Goal: Task Accomplishment & Management: Use online tool/utility

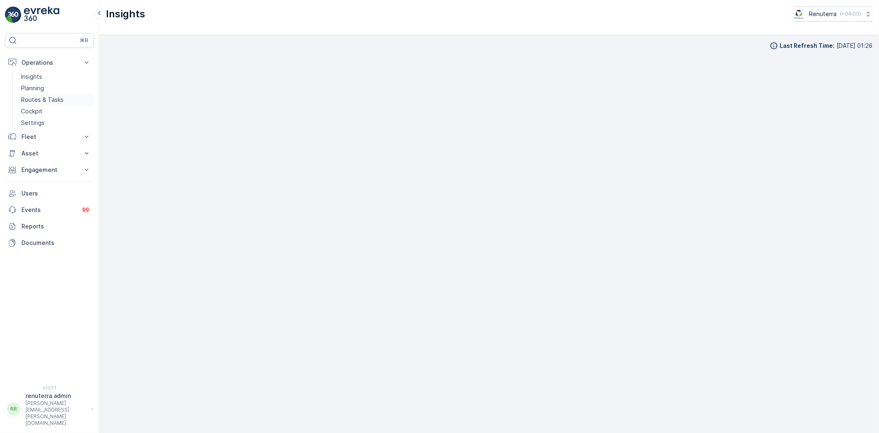
click at [47, 98] on p "Routes & Tasks" at bounding box center [42, 100] width 42 height 8
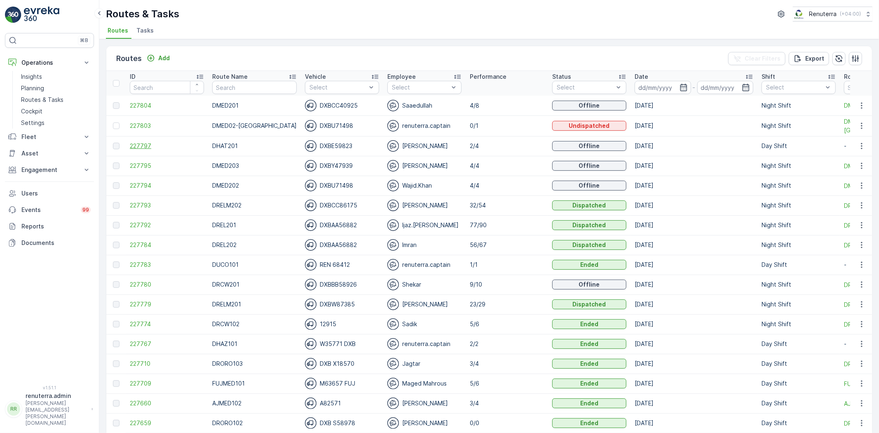
click at [135, 144] on span "227797" at bounding box center [167, 146] width 74 height 8
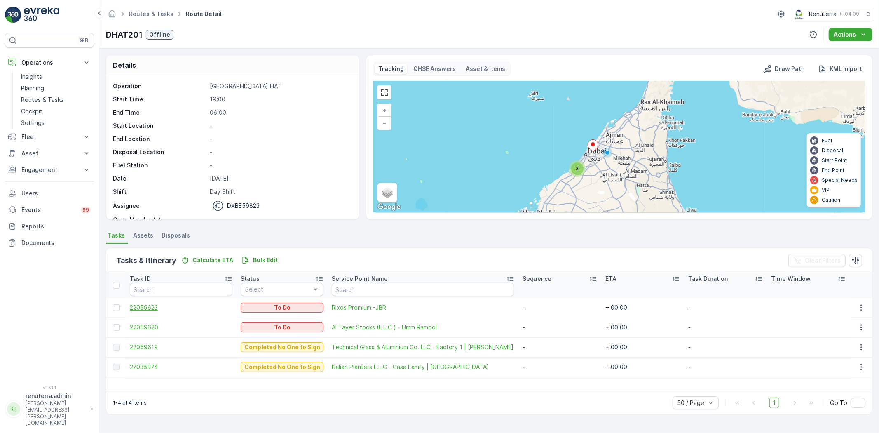
click at [152, 303] on span "22059623" at bounding box center [181, 307] width 103 height 8
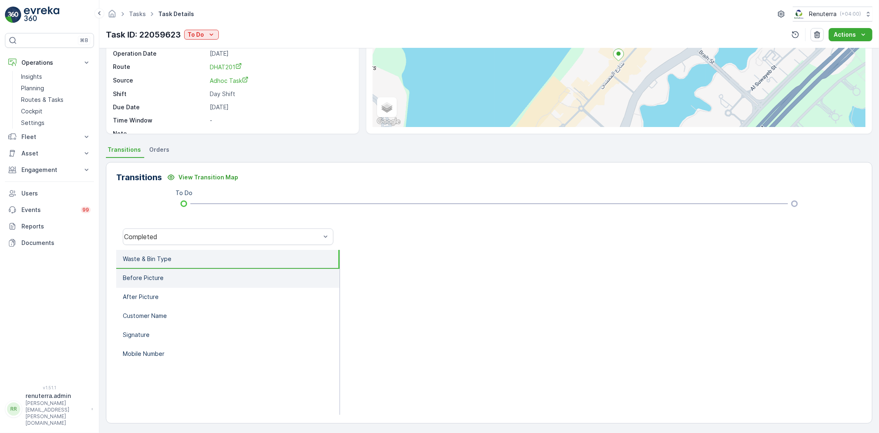
scroll to position [87, 0]
click at [203, 38] on p "To Do" at bounding box center [195, 34] width 16 height 8
click at [239, 168] on div "Transitions View Transition Map To Do Completed Waste & Bin Type Before Picture…" at bounding box center [489, 291] width 766 height 261
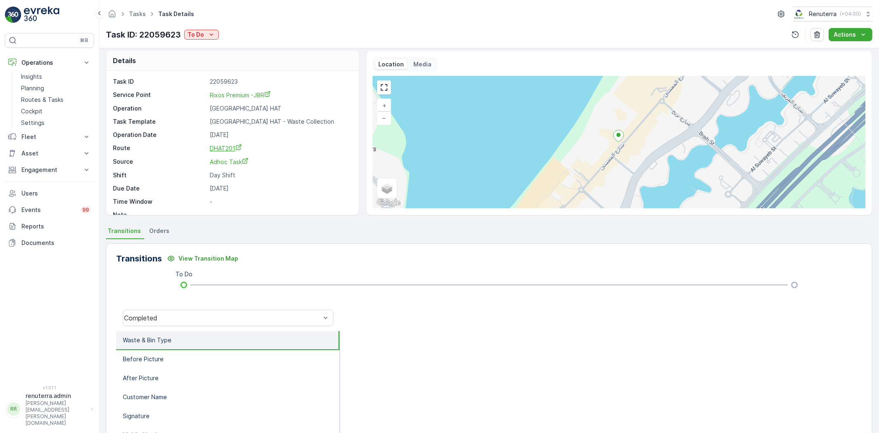
scroll to position [0, 0]
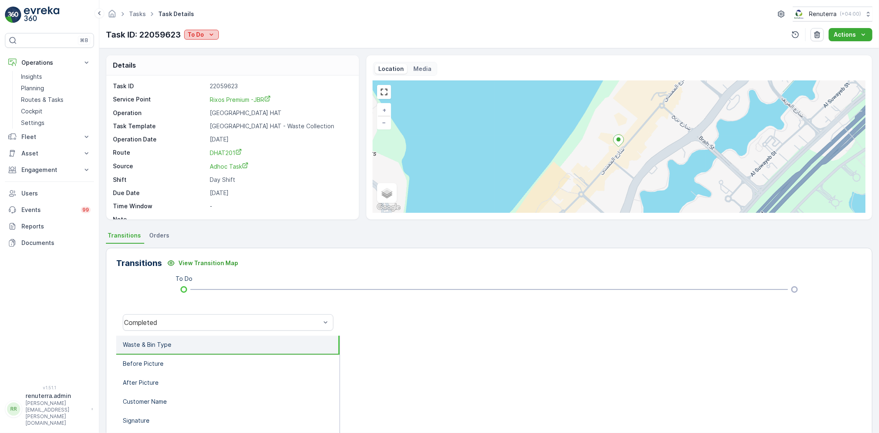
drag, startPoint x: 195, startPoint y: 32, endPoint x: 196, endPoint y: 38, distance: 6.2
click at [196, 32] on p "To Do" at bounding box center [195, 34] width 16 height 8
click at [497, 25] on div "Tasks Task Details Renuterra ( +04:00 ) Task ID: 22059623 To Do Actions" at bounding box center [488, 24] width 779 height 48
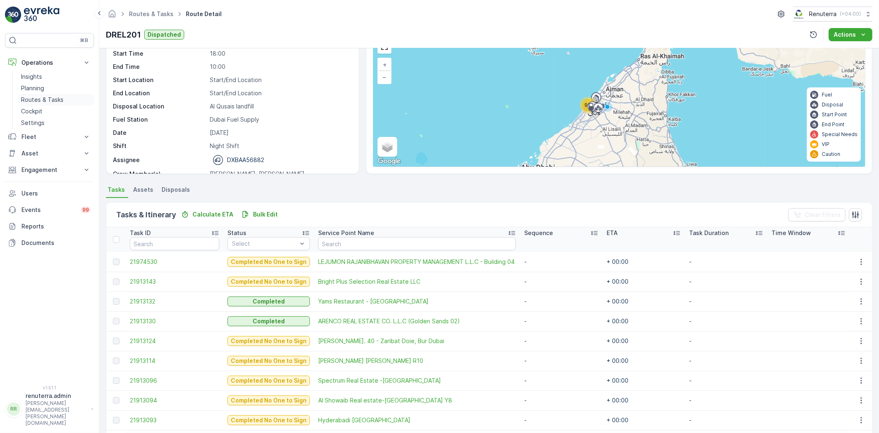
scroll to position [26, 0]
click at [45, 101] on p "Routes & Tasks" at bounding box center [42, 100] width 42 height 8
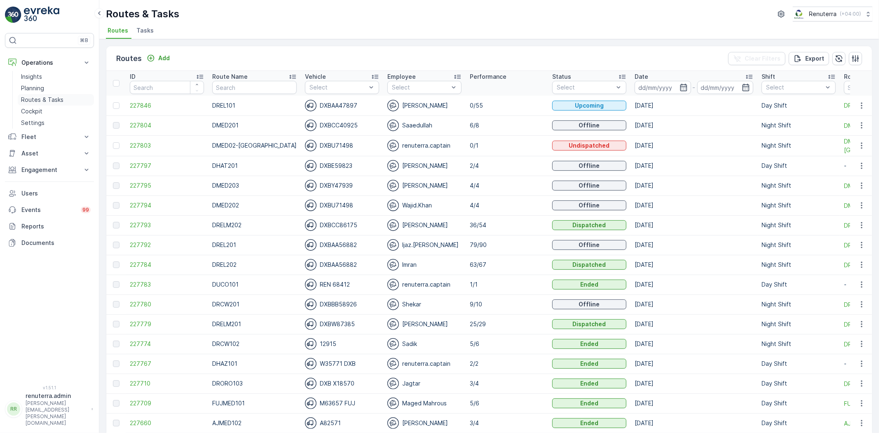
click at [39, 97] on p "Routes & Tasks" at bounding box center [42, 100] width 42 height 8
click at [679, 85] on icon "button" at bounding box center [683, 87] width 8 height 8
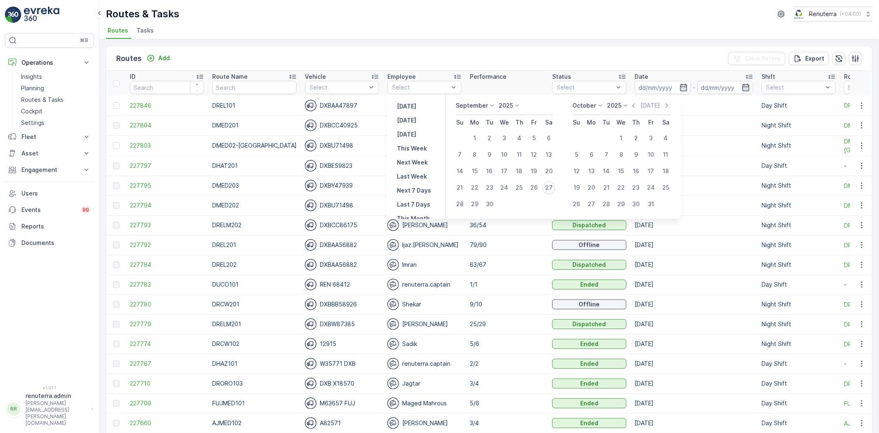
click at [548, 185] on div "27" at bounding box center [548, 187] width 13 height 13
type input "[DATE]"
click at [548, 185] on div "27" at bounding box center [548, 187] width 13 height 13
type input "[DATE]"
click at [548, 185] on div "27" at bounding box center [548, 187] width 13 height 13
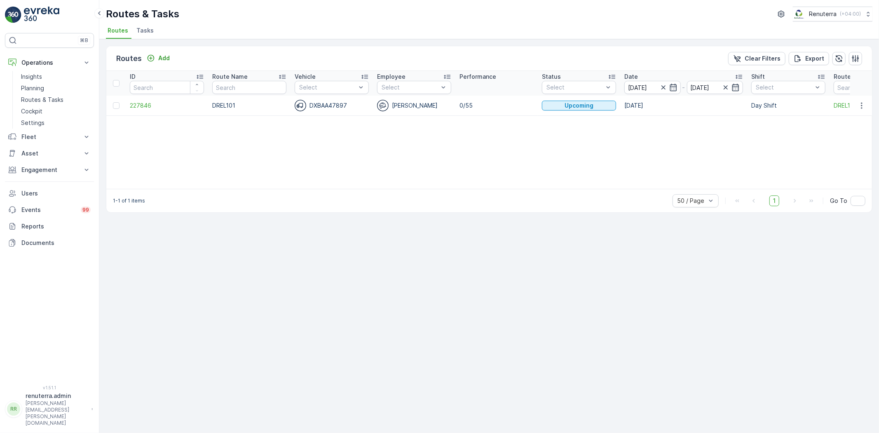
click at [140, 32] on span "Tasks" at bounding box center [144, 30] width 17 height 8
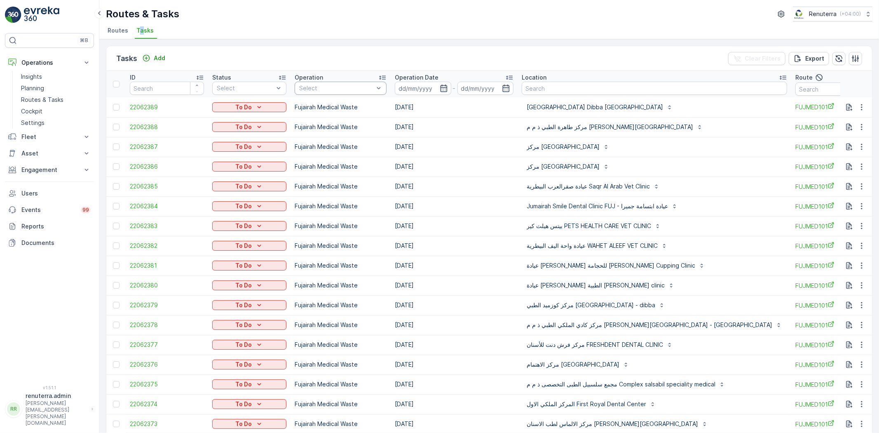
click at [318, 84] on div "Select" at bounding box center [341, 88] width 92 height 13
click at [328, 171] on p "Dubai REL" at bounding box center [322, 175] width 28 height 8
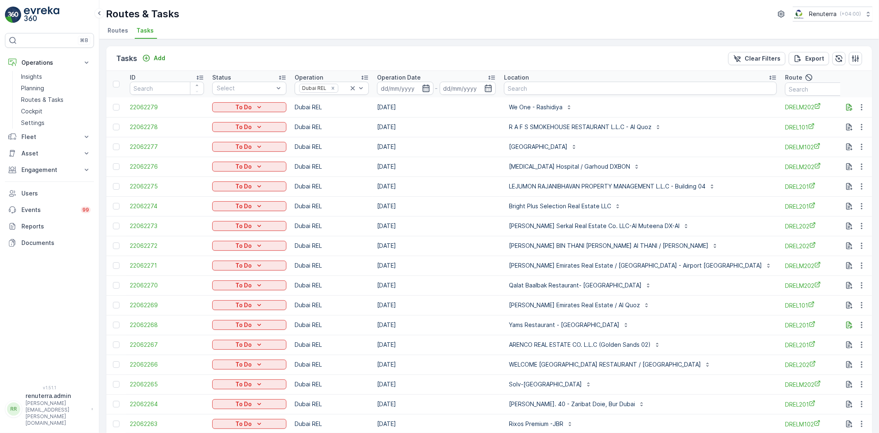
click at [423, 87] on icon "button" at bounding box center [425, 87] width 7 height 7
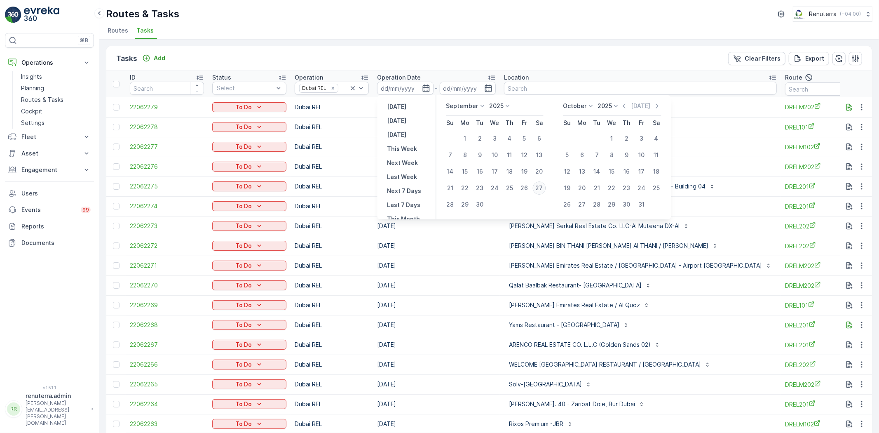
click at [538, 184] on div "27" at bounding box center [539, 187] width 13 height 13
type input "[DATE]"
click at [538, 184] on div "27" at bounding box center [539, 187] width 13 height 13
type input "[DATE]"
click at [538, 184] on div "27" at bounding box center [539, 187] width 13 height 13
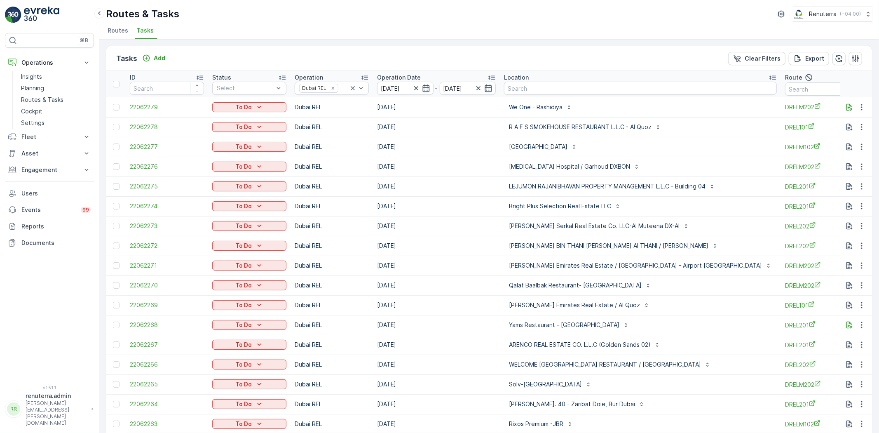
click at [538, 184] on p "LEJUMON RAJANIBHAVAN PROPERTY MANAGEMENT L.L.C - Building 04" at bounding box center [607, 186] width 197 height 8
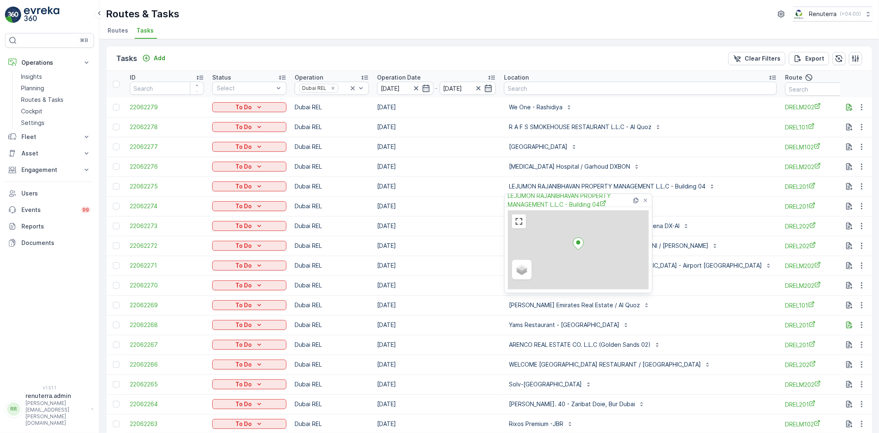
click at [459, 202] on td "[DATE]" at bounding box center [436, 206] width 127 height 20
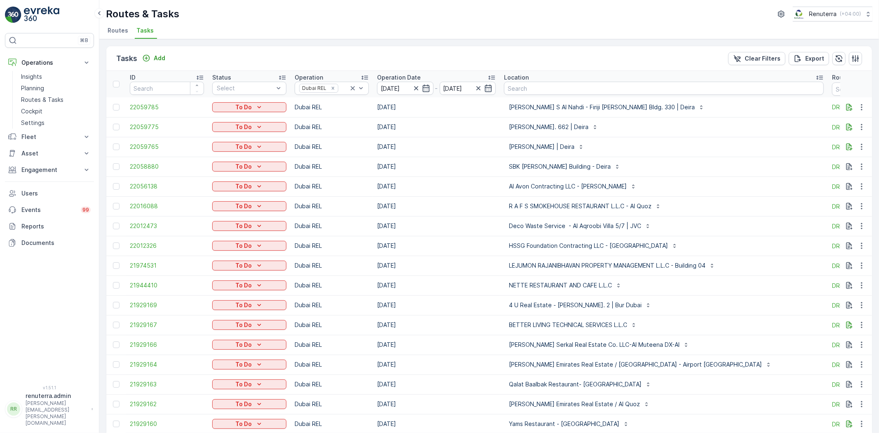
click at [459, 183] on td "[DATE]" at bounding box center [436, 186] width 127 height 20
click at [832, 87] on input "text" at bounding box center [869, 88] width 74 height 13
type input "drelm"
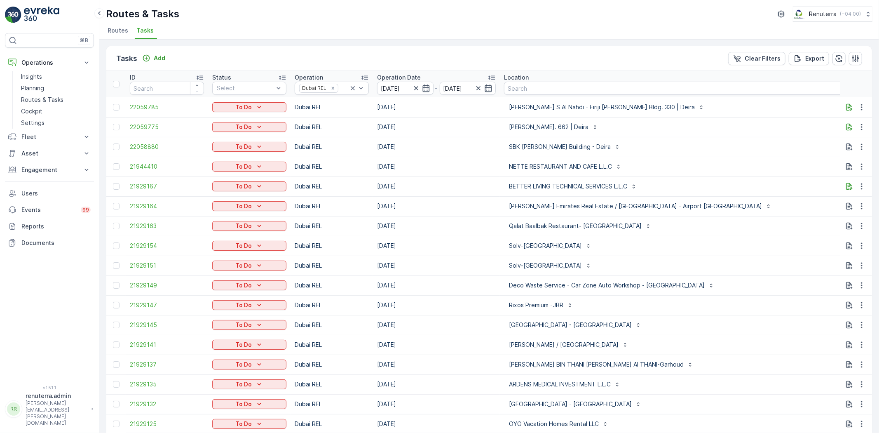
type input "drelm102"
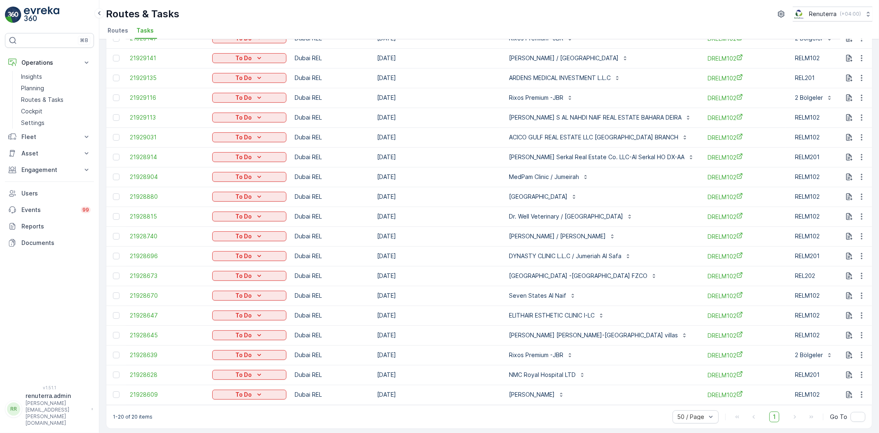
scroll to position [95, 0]
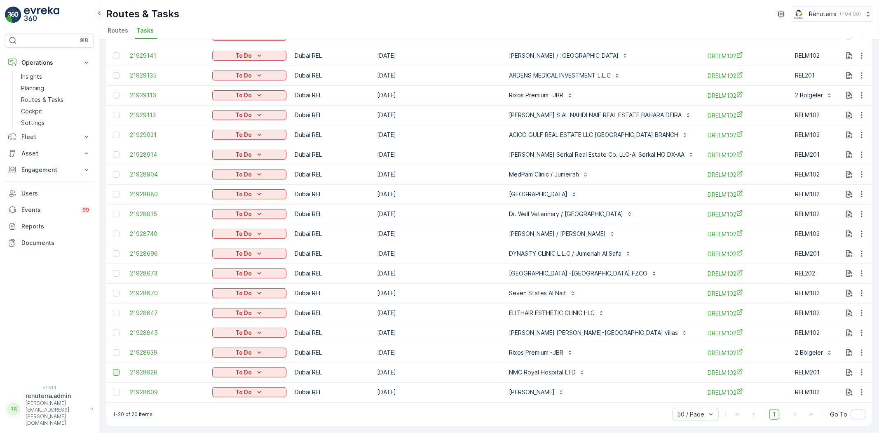
click at [115, 369] on div at bounding box center [116, 372] width 7 height 7
click at [113, 369] on input "checkbox" at bounding box center [113, 369] width 0 height 0
click at [116, 349] on div at bounding box center [116, 352] width 7 height 7
click at [113, 349] on input "checkbox" at bounding box center [113, 349] width 0 height 0
click at [113, 290] on div at bounding box center [116, 293] width 7 height 7
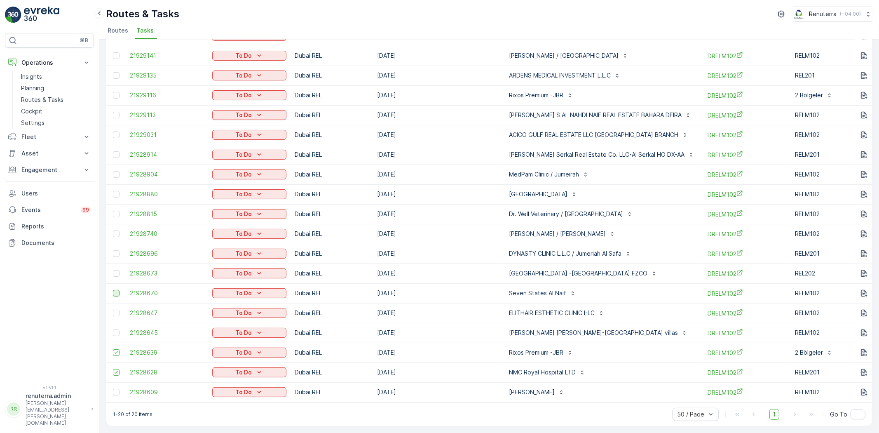
click at [113, 290] on input "checkbox" at bounding box center [113, 290] width 0 height 0
click at [117, 230] on div at bounding box center [116, 233] width 7 height 7
click at [113, 230] on input "checkbox" at bounding box center [113, 230] width 0 height 0
click at [118, 211] on div at bounding box center [116, 214] width 7 height 7
click at [113, 211] on input "checkbox" at bounding box center [113, 211] width 0 height 0
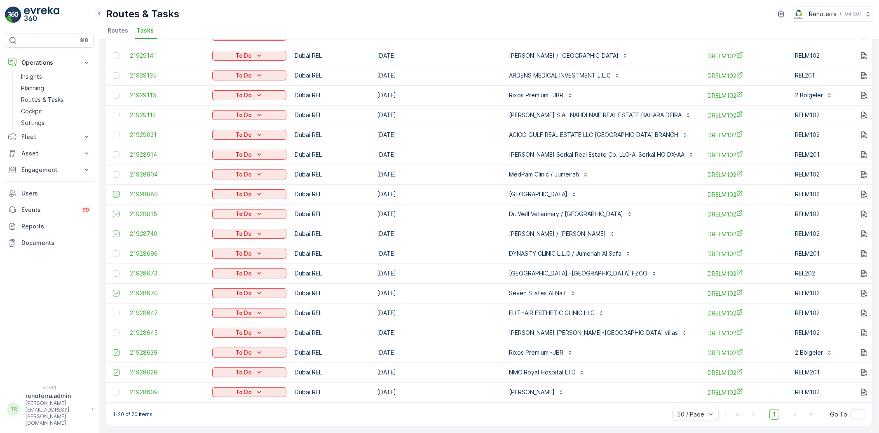
click at [117, 191] on div at bounding box center [116, 194] width 7 height 7
click at [113, 191] on input "checkbox" at bounding box center [113, 191] width 0 height 0
click at [117, 151] on div at bounding box center [116, 154] width 7 height 7
click at [113, 151] on input "checkbox" at bounding box center [113, 151] width 0 height 0
click at [114, 112] on div at bounding box center [116, 115] width 7 height 7
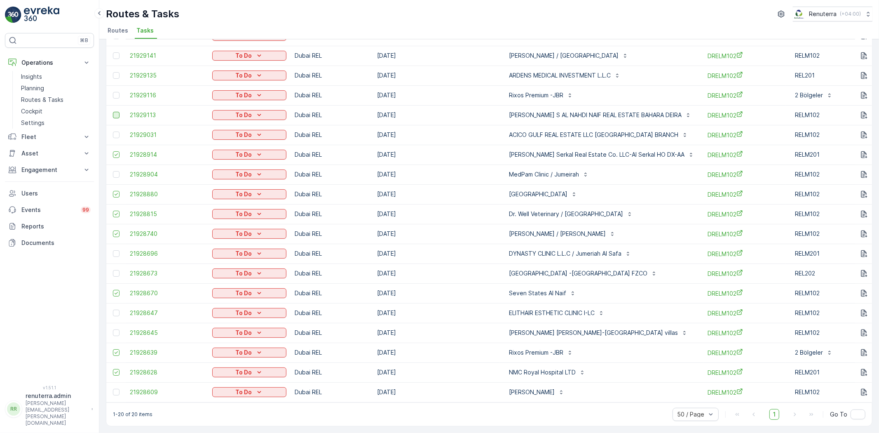
click at [113, 112] on input "checkbox" at bounding box center [113, 112] width 0 height 0
drag, startPoint x: 119, startPoint y: 95, endPoint x: 114, endPoint y: 94, distance: 5.1
click at [117, 94] on td at bounding box center [115, 95] width 19 height 20
click at [113, 93] on div at bounding box center [117, 95] width 9 height 7
click at [113, 92] on input "checkbox" at bounding box center [113, 92] width 0 height 0
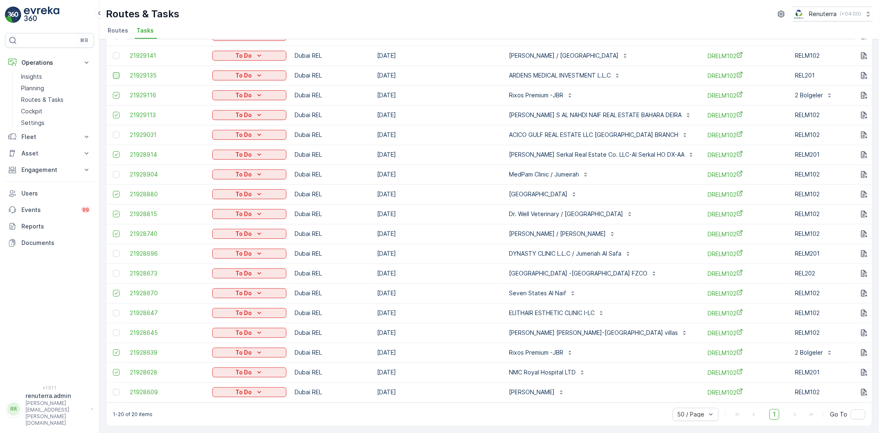
click at [115, 72] on div at bounding box center [116, 75] width 7 height 7
click at [113, 72] on input "checkbox" at bounding box center [113, 72] width 0 height 0
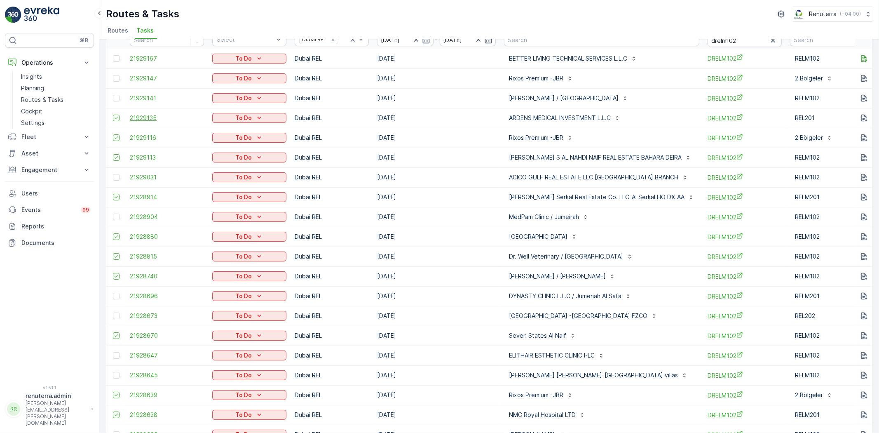
drag, startPoint x: 116, startPoint y: 75, endPoint x: 177, endPoint y: 114, distance: 72.6
click at [116, 75] on div at bounding box center [116, 78] width 7 height 7
click at [113, 75] on input "checkbox" at bounding box center [113, 75] width 0 height 0
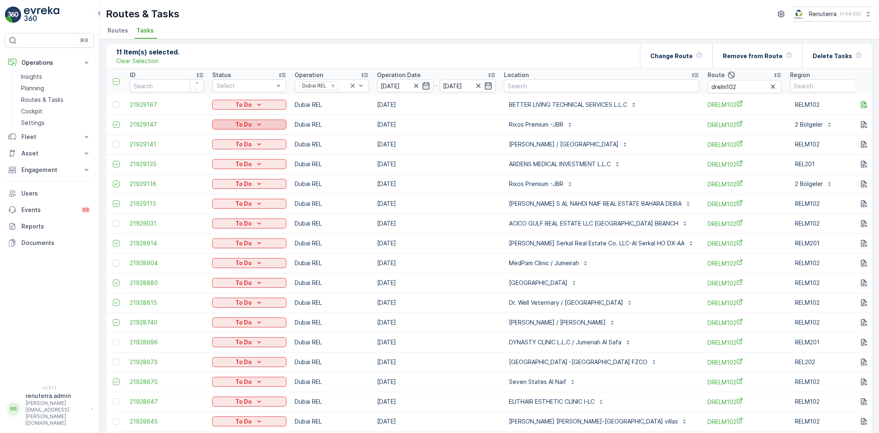
scroll to position [0, 0]
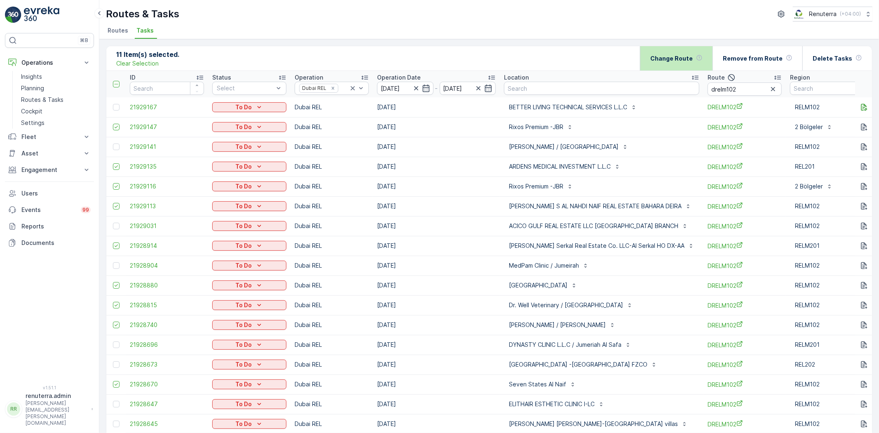
click at [678, 62] on p "Change Route" at bounding box center [671, 58] width 42 height 8
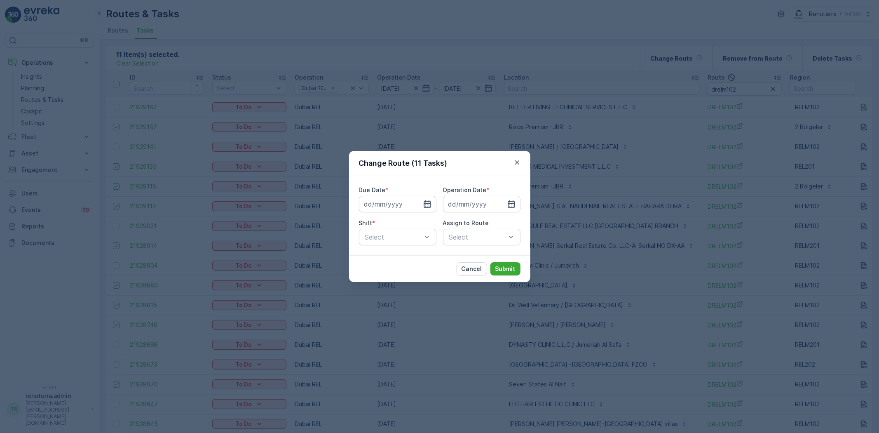
click at [429, 204] on div at bounding box center [397, 204] width 77 height 16
click at [425, 204] on icon "button" at bounding box center [427, 204] width 8 height 8
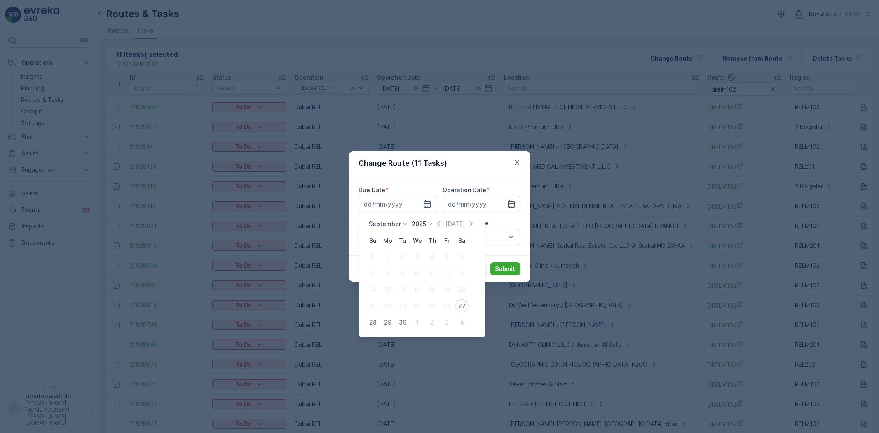
click at [459, 307] on div "27" at bounding box center [461, 305] width 13 height 13
type input "[DATE]"
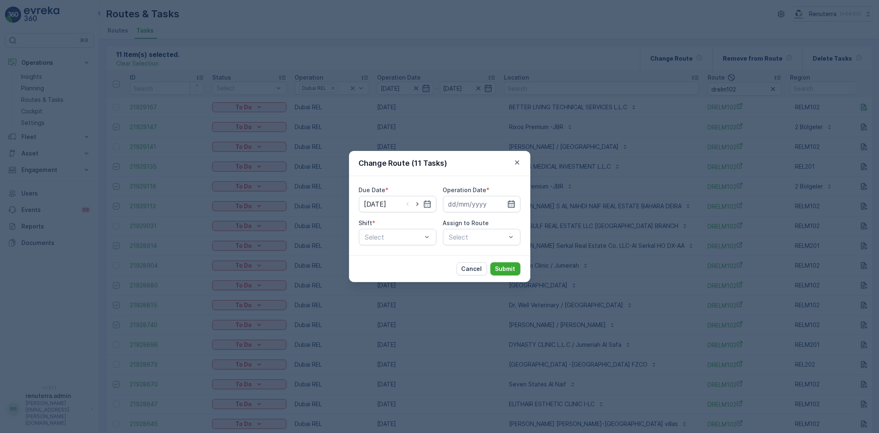
click at [508, 204] on icon "button" at bounding box center [511, 203] width 7 height 7
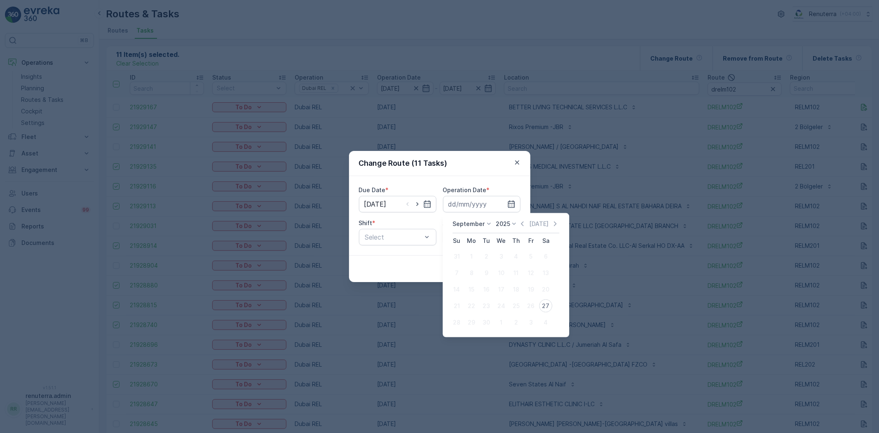
drag, startPoint x: 545, startPoint y: 306, endPoint x: 536, endPoint y: 306, distance: 8.7
click at [543, 306] on div "27" at bounding box center [545, 305] width 13 height 13
type input "[DATE]"
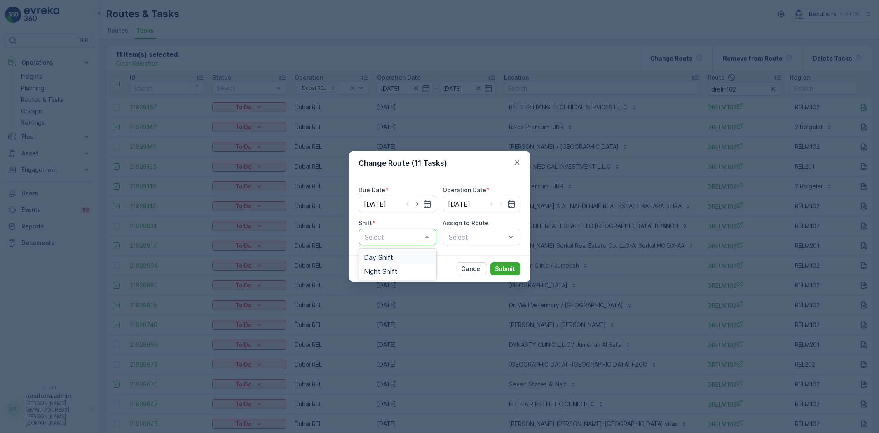
drag, startPoint x: 394, startPoint y: 257, endPoint x: 410, endPoint y: 256, distance: 16.1
click at [396, 257] on div "Day Shift" at bounding box center [398, 256] width 68 height 7
click at [475, 241] on div "Select" at bounding box center [481, 237] width 77 height 16
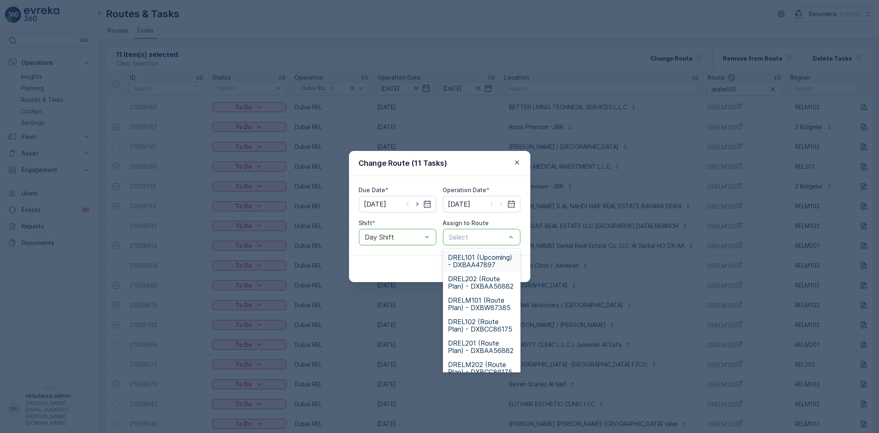
click at [482, 260] on span "DREL101 (Upcoming) - DXBAA47897" at bounding box center [482, 260] width 68 height 15
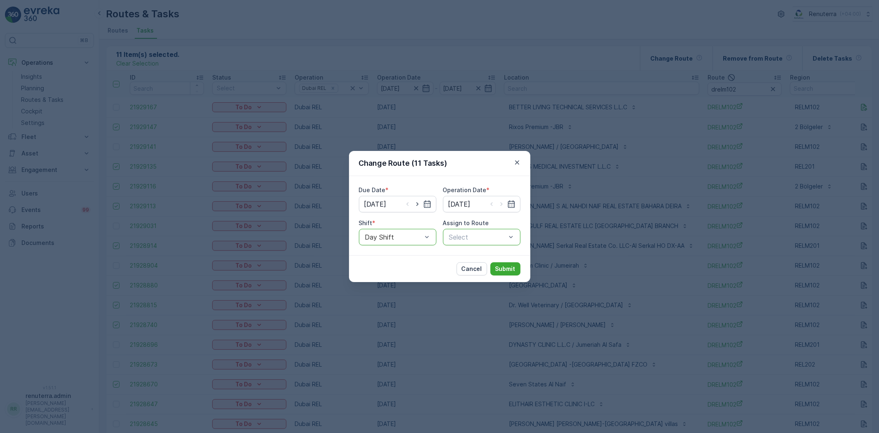
click at [480, 234] on div at bounding box center [477, 236] width 59 height 7
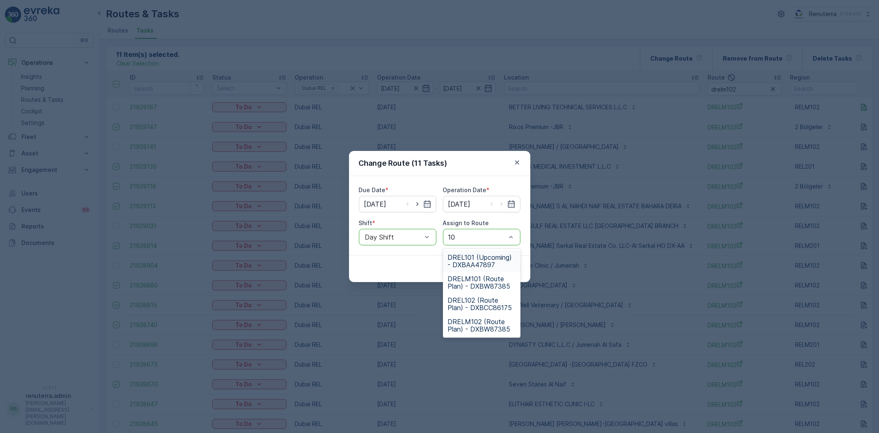
type input "101"
click at [463, 271] on div "DRELM101 (Route Plan) - DXBW87385" at bounding box center [481, 281] width 77 height 21
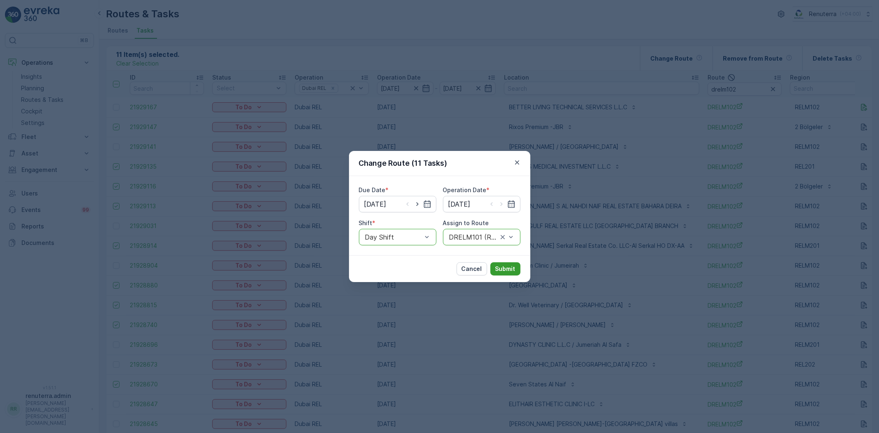
click at [508, 268] on p "Submit" at bounding box center [505, 268] width 20 height 8
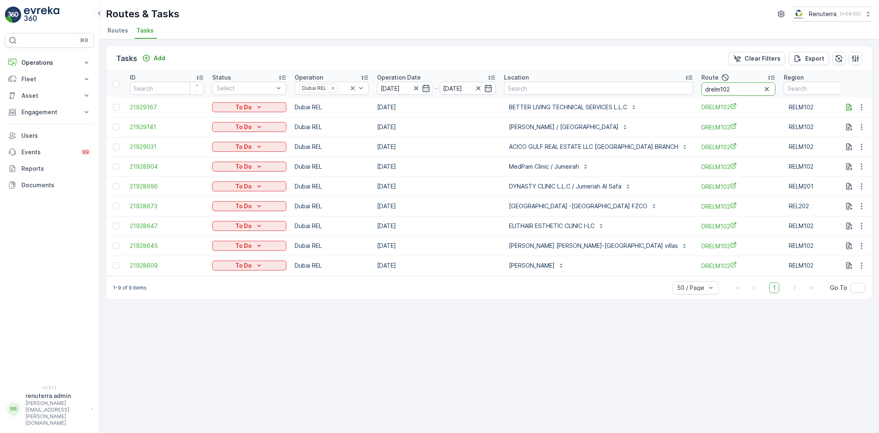
click at [723, 88] on input "drelm102" at bounding box center [738, 88] width 74 height 13
type input "drelm1"
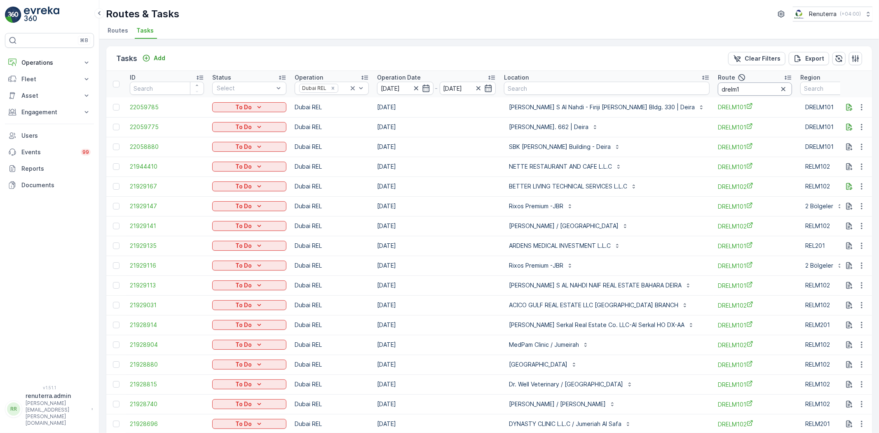
click at [754, 87] on input "drelm1" at bounding box center [755, 88] width 74 height 13
type input "drelm101"
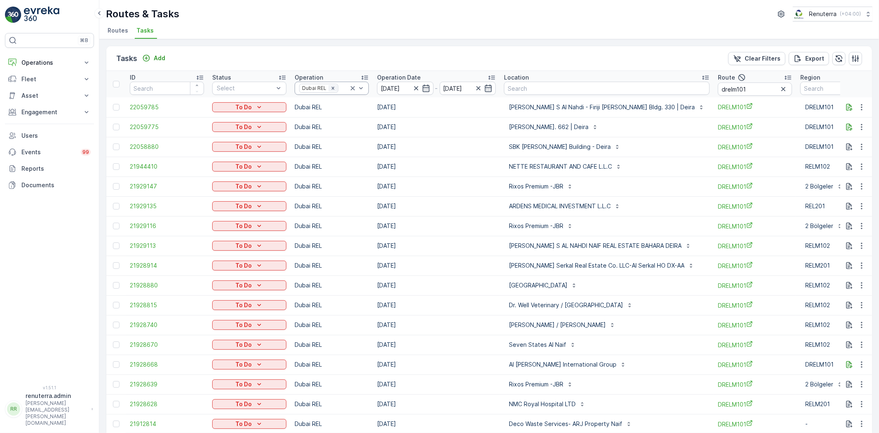
click at [328, 87] on div "Remove Dubai REL" at bounding box center [332, 88] width 9 height 7
drag, startPoint x: 793, startPoint y: 91, endPoint x: 788, endPoint y: 93, distance: 5.2
click at [787, 91] on icon "button" at bounding box center [783, 89] width 8 height 8
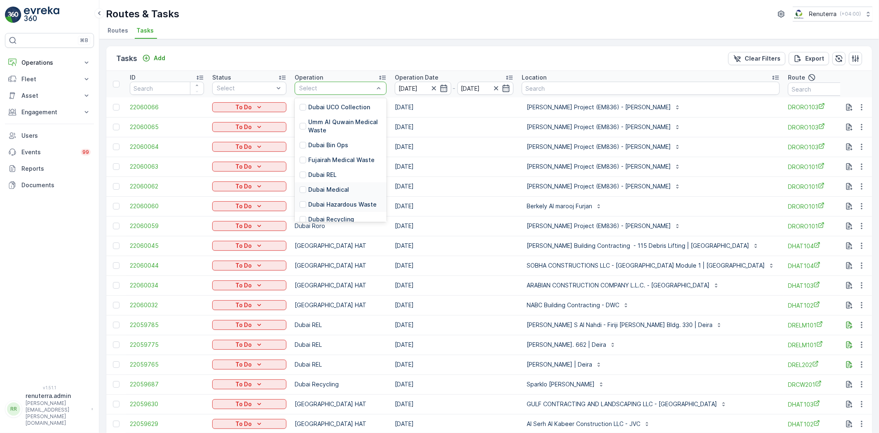
scroll to position [46, 0]
click at [342, 143] on p "Dubai Medical" at bounding box center [328, 144] width 41 height 8
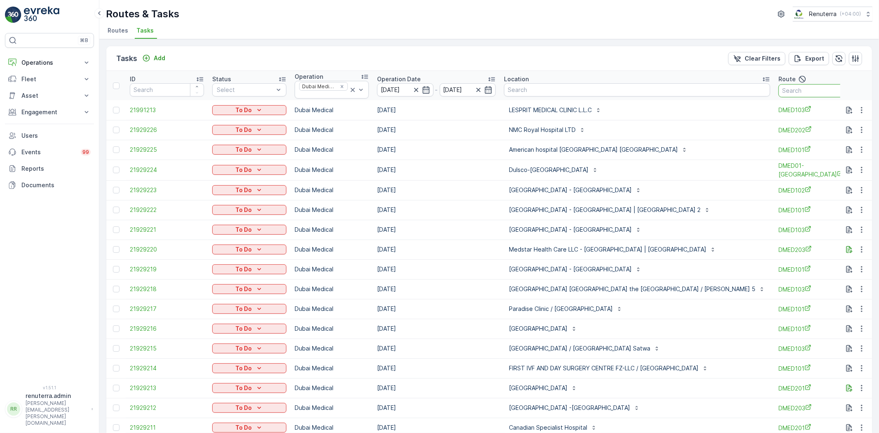
click at [778, 91] on input "text" at bounding box center [815, 90] width 74 height 13
type input "101"
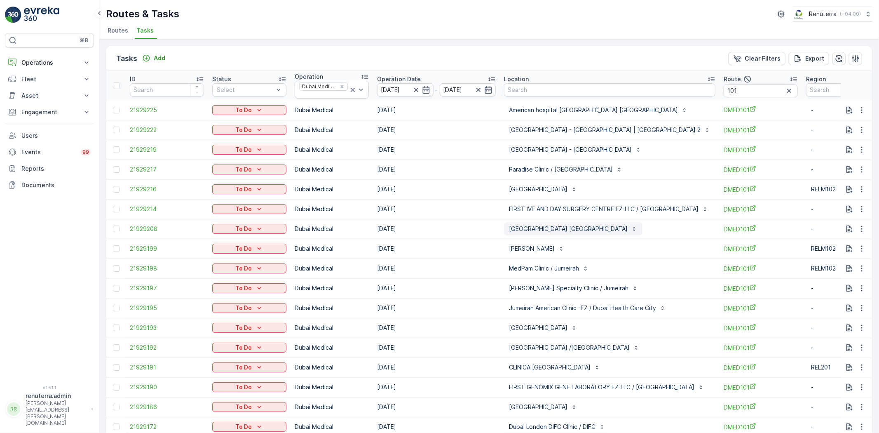
scroll to position [46, 0]
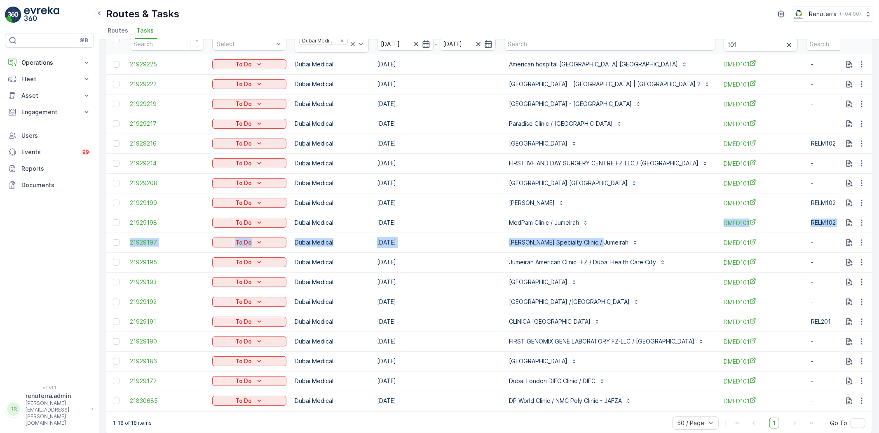
drag, startPoint x: 663, startPoint y: 234, endPoint x: 671, endPoint y: 223, distance: 13.0
click at [671, 223] on tbody "21929225 To Do Dubai Medical 27.09.2025 American hospital Dubai Clinic Al Barsh…" at bounding box center [511, 232] width 810 height 356
click at [673, 215] on td "MedPam Clinic / Jumeirah" at bounding box center [610, 223] width 220 height 20
click at [860, 241] on icon "button" at bounding box center [861, 242] width 8 height 8
click at [851, 289] on span "Remove from Route" at bounding box center [848, 289] width 56 height 8
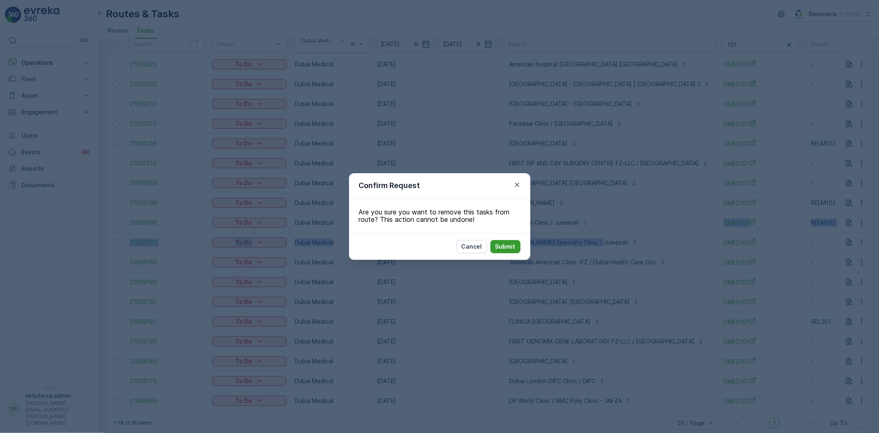
drag, startPoint x: 520, startPoint y: 242, endPoint x: 511, endPoint y: 245, distance: 9.1
click at [511, 245] on button "Submit" at bounding box center [505, 246] width 30 height 13
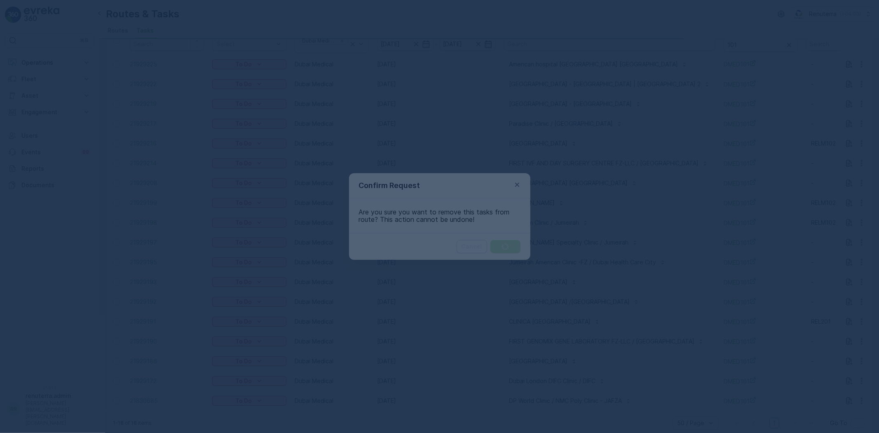
click at [501, 248] on div at bounding box center [439, 216] width 879 height 433
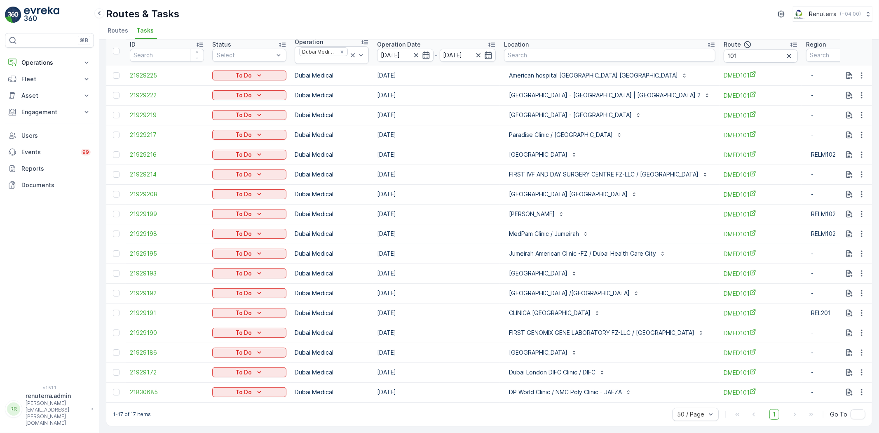
scroll to position [0, 0]
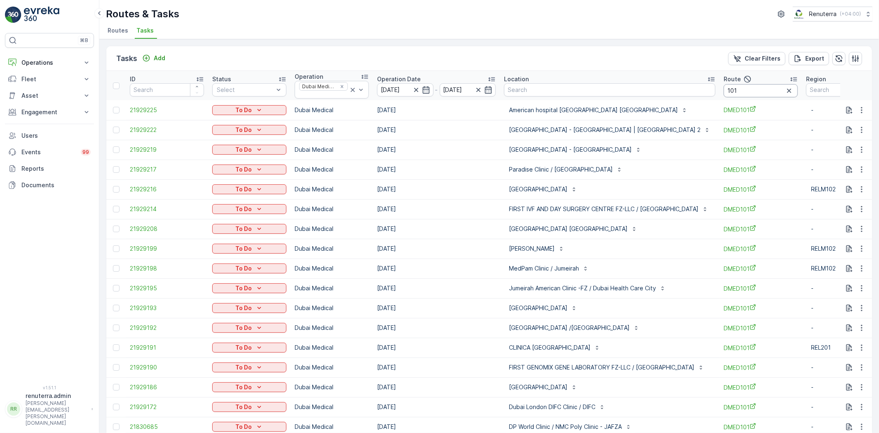
click at [751, 93] on input "101" at bounding box center [760, 90] width 74 height 13
type input "102"
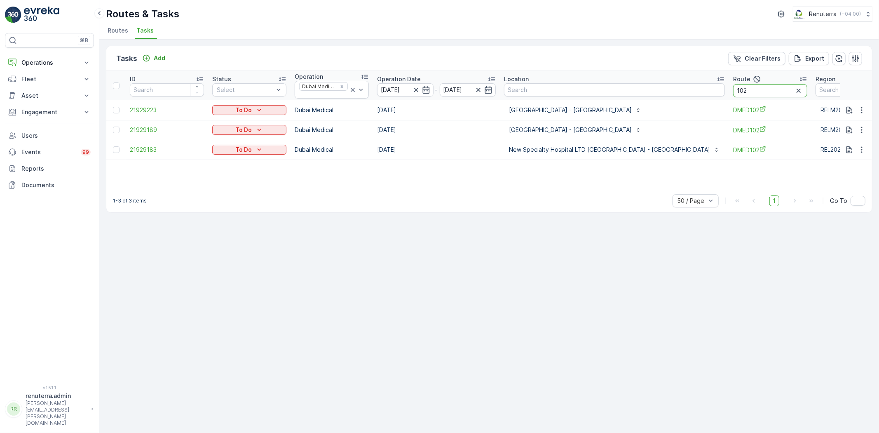
click at [733, 95] on input "102" at bounding box center [770, 90] width 74 height 13
type input "103"
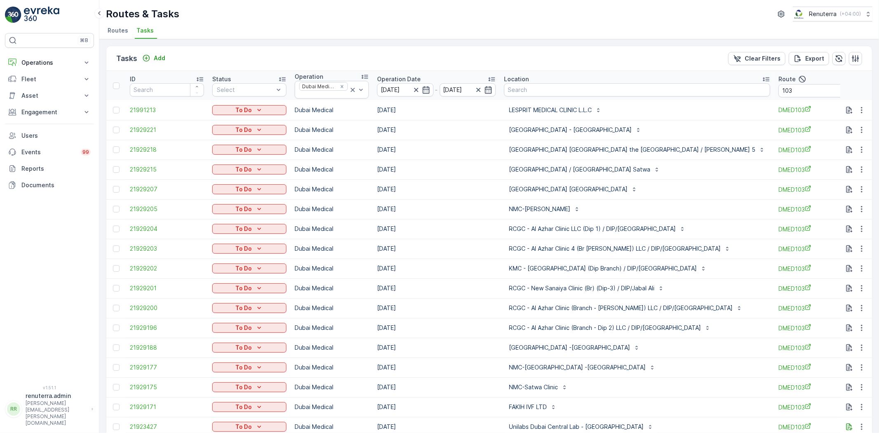
click at [867, 348] on td at bounding box center [856, 347] width 32 height 20
click at [860, 349] on icon "button" at bounding box center [861, 347] width 8 height 8
click at [847, 385] on span "Change Route" at bounding box center [840, 383] width 40 height 8
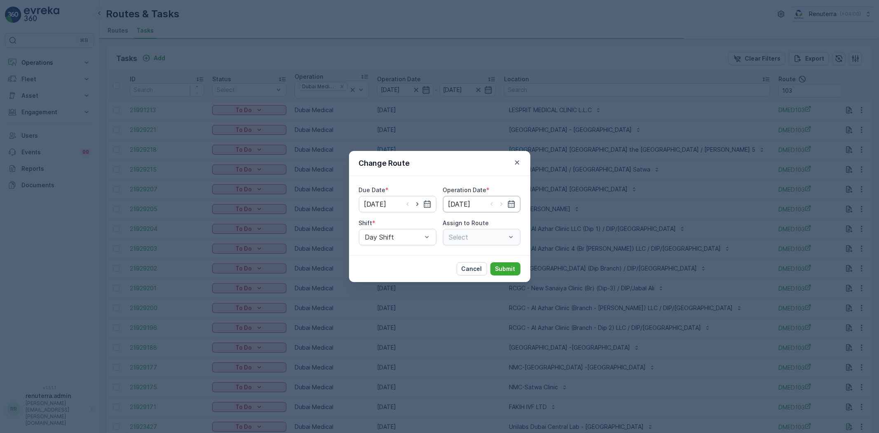
type input "[DATE]"
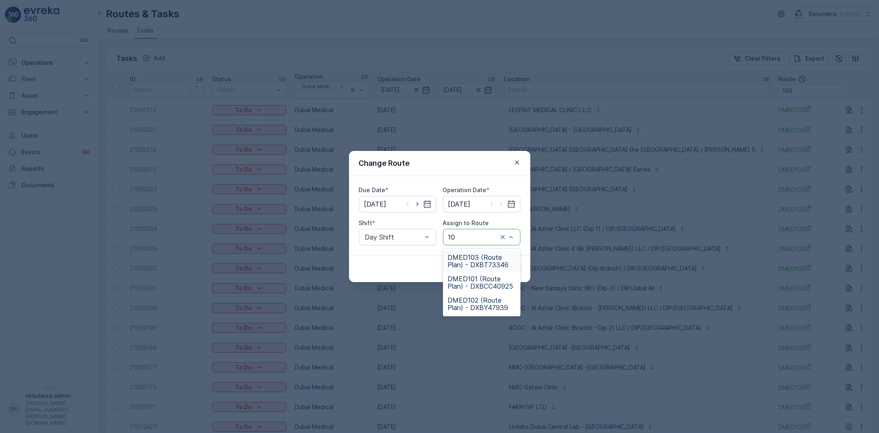
type input "102"
click at [484, 253] on span "DMED102 (Route Plan) - DXBY47939" at bounding box center [482, 260] width 68 height 15
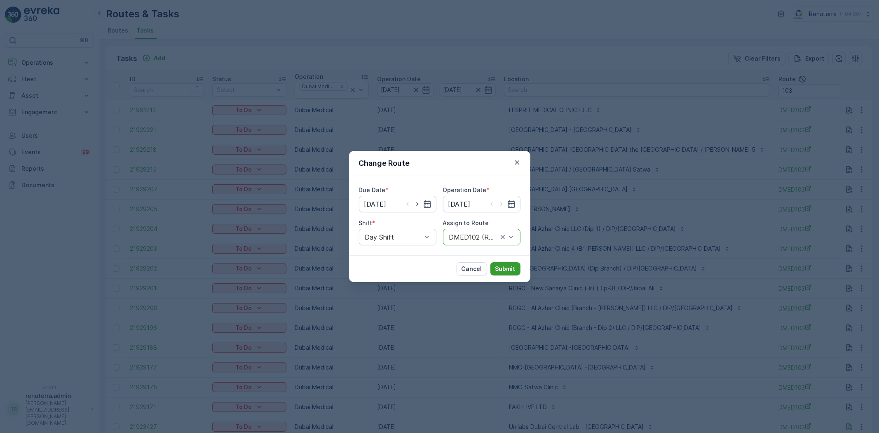
click at [499, 267] on p "Submit" at bounding box center [505, 268] width 20 height 8
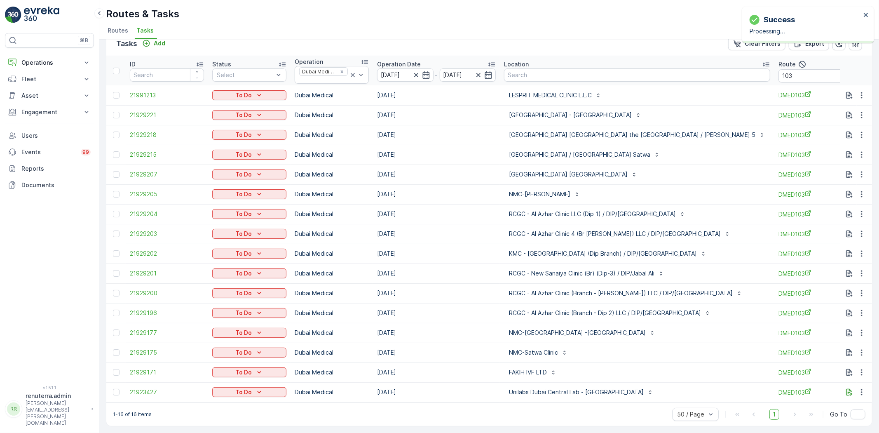
scroll to position [19, 0]
